Goal: Transaction & Acquisition: Book appointment/travel/reservation

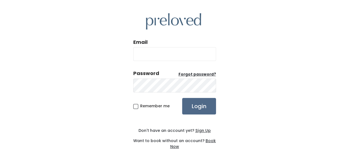
click at [190, 56] on input "Email" at bounding box center [174, 54] width 83 height 14
type input "pmj.arthur@gmail.com"
click at [140, 109] on span "Remember me" at bounding box center [155, 106] width 30 height 6
click at [140, 107] on input "Remember me" at bounding box center [142, 105] width 4 height 4
checkbox input "true"
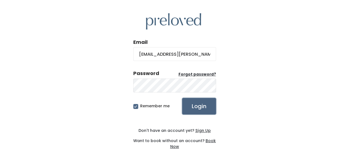
click at [197, 108] on input "Login" at bounding box center [199, 106] width 34 height 17
click at [194, 110] on input "Login" at bounding box center [199, 106] width 34 height 17
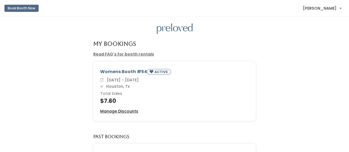
click at [134, 110] on u "Manage Discounts" at bounding box center [119, 112] width 38 height 6
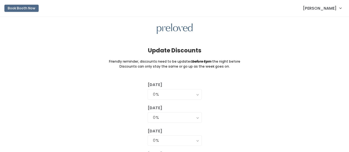
click at [24, 8] on button "Book Booth Now" at bounding box center [21, 8] width 34 height 7
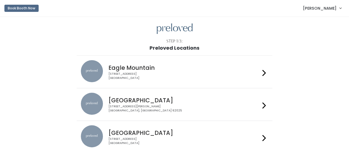
click at [132, 138] on div "3903 N Braeswood Blvd Houston, TX 77025" at bounding box center [185, 141] width 152 height 8
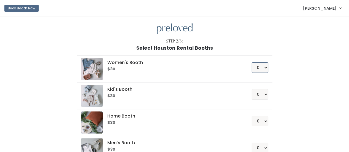
click at [264, 72] on select "0 1 2 3 4" at bounding box center [260, 67] width 17 height 10
select select "1"
click at [252, 62] on select "0 1 2 3 4" at bounding box center [260, 67] width 17 height 10
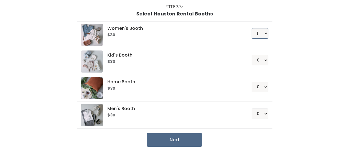
scroll to position [55, 0]
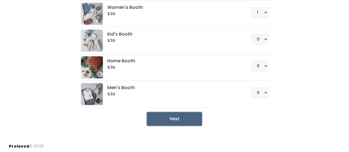
click at [173, 118] on button "Next" at bounding box center [174, 119] width 55 height 14
click at [183, 118] on button "Next" at bounding box center [174, 119] width 55 height 14
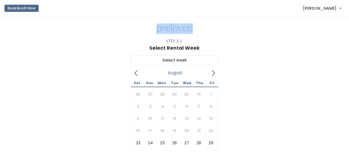
drag, startPoint x: 349, startPoint y: 13, endPoint x: 353, endPoint y: 32, distance: 19.7
click at [349, 32] on html "Book Booth Now Paula Arthur My bookings Account settings Logout Step 3/3: Selec…" at bounding box center [174, 109] width 349 height 218
click at [338, 37] on div "Step 3/3: Select Rental Week August 2025 Sat Sun Mon Tue Wed Thu Fri 26 27 28 2…" at bounding box center [174, 110] width 349 height 187
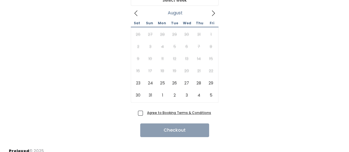
scroll to position [62, 0]
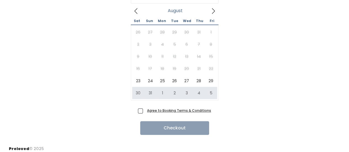
click at [145, 111] on span "Agree to Booking Terms & Conditions" at bounding box center [178, 111] width 66 height 6
click at [145, 111] on input "Agree to Booking Terms & Conditions" at bounding box center [147, 110] width 4 height 4
checkbox input "true"
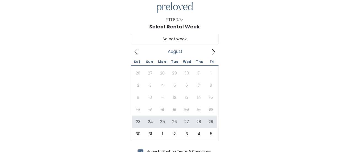
scroll to position [20, 0]
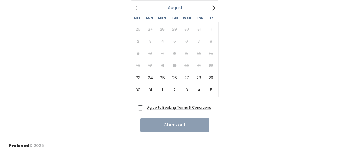
scroll to position [66, 0]
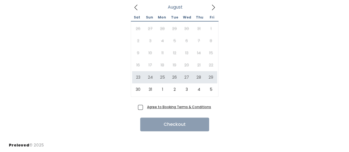
type input "[DATE] to [DATE]"
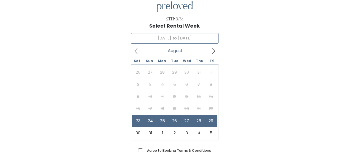
scroll to position [6, 0]
